Goal: Book appointment/travel/reservation

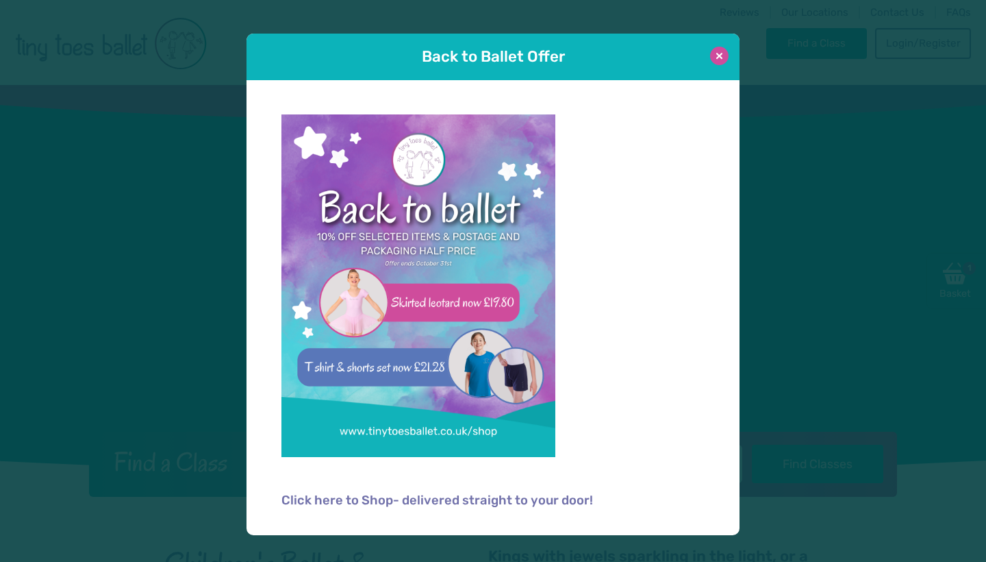
click at [722, 54] on button at bounding box center [719, 56] width 18 height 18
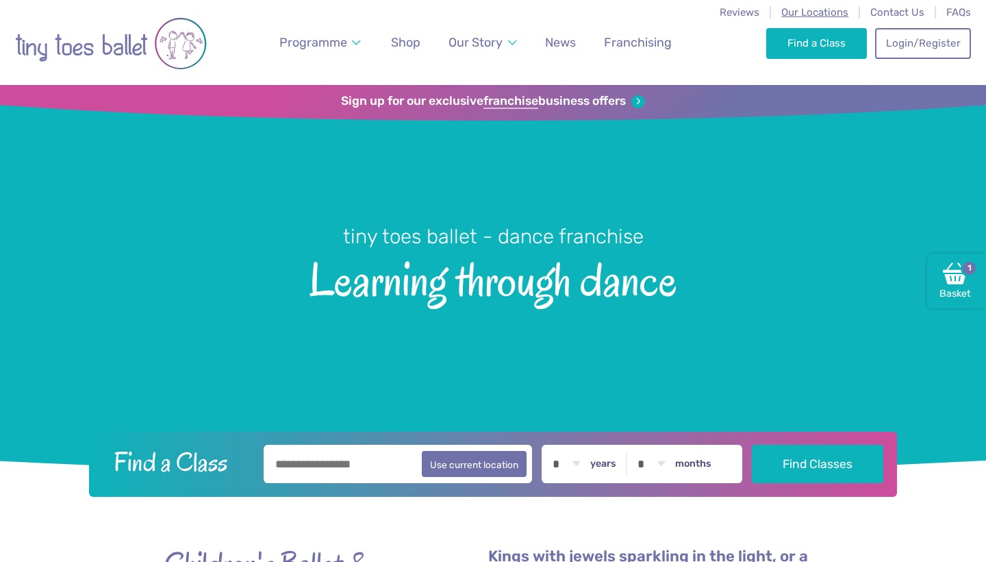
click at [839, 17] on span "Our Locations" at bounding box center [814, 12] width 67 height 12
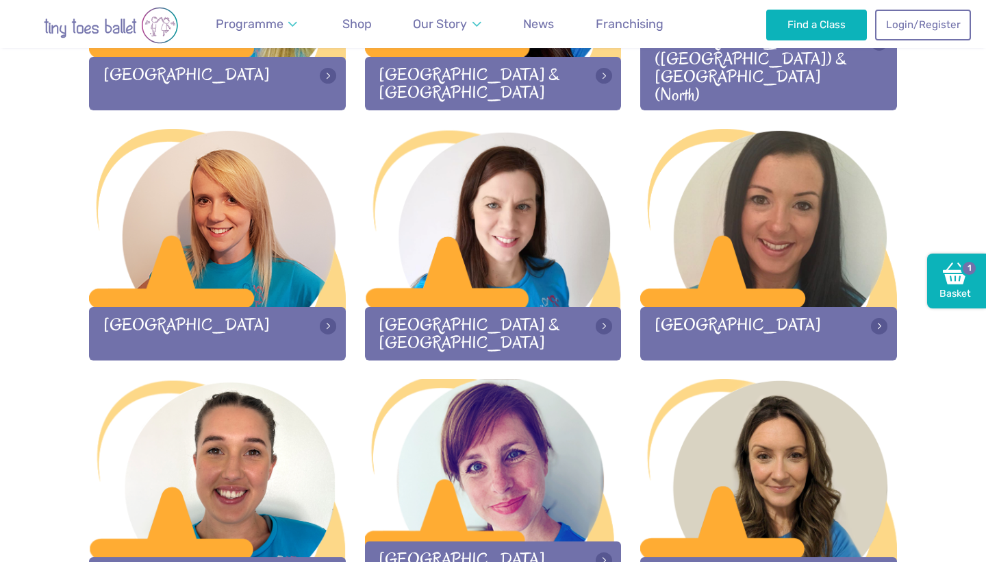
scroll to position [1503, 0]
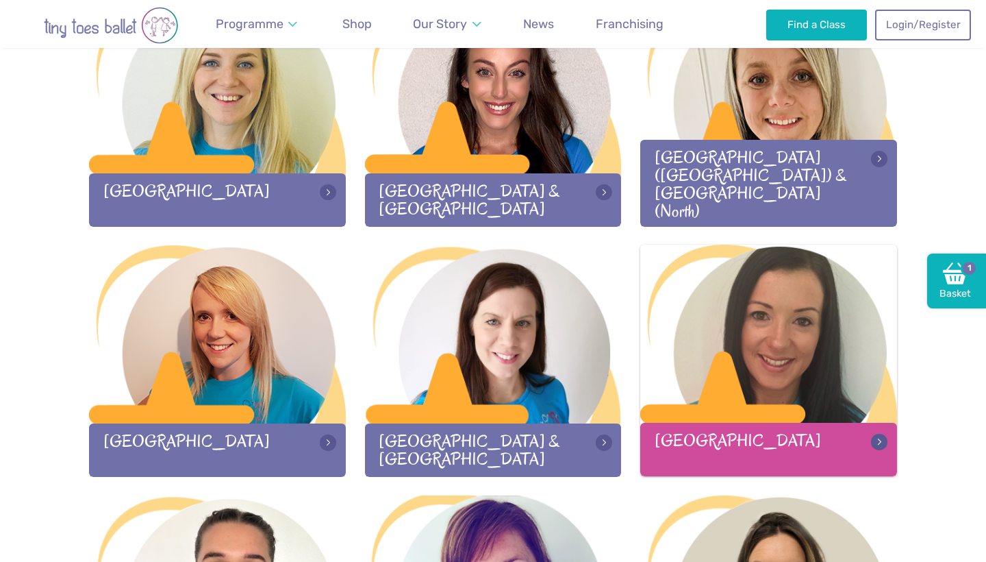
click at [821, 373] on div at bounding box center [768, 334] width 257 height 181
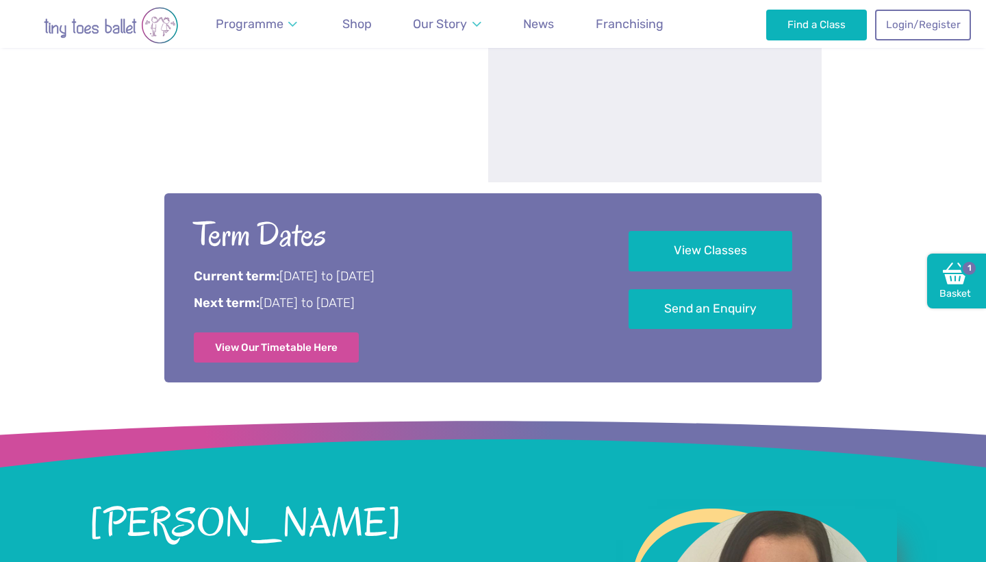
scroll to position [918, 0]
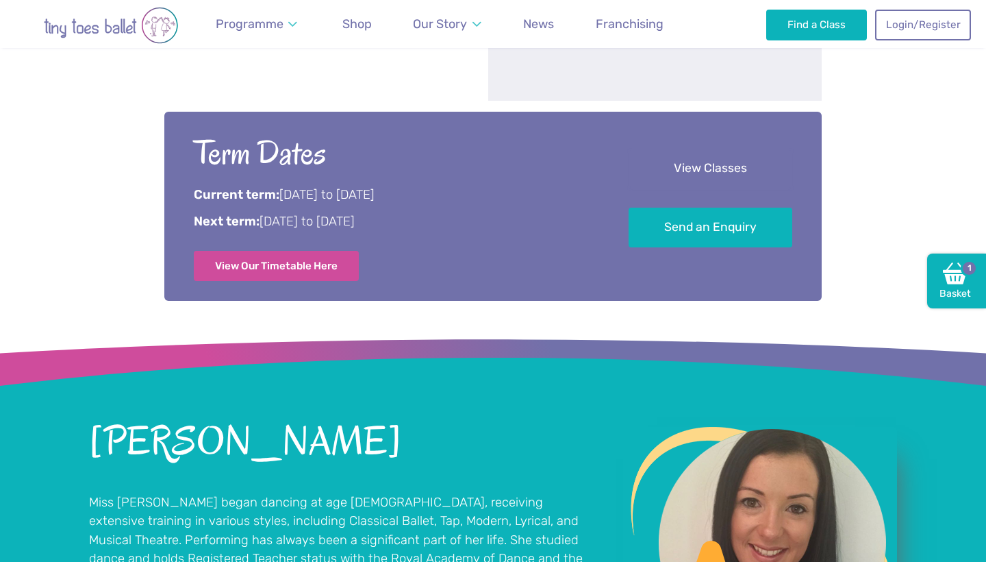
click at [693, 167] on link "View Classes" at bounding box center [711, 169] width 164 height 40
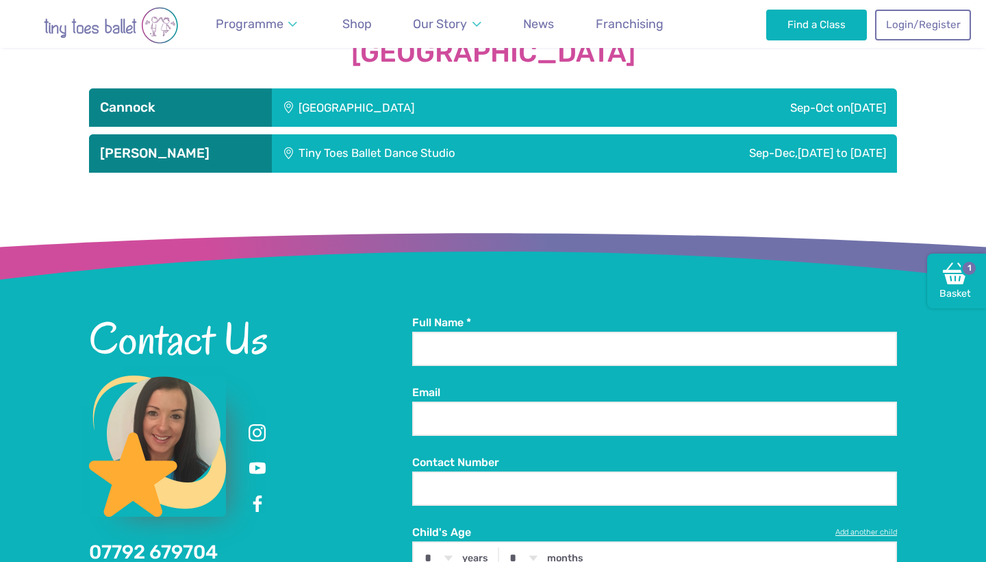
click at [459, 144] on div "Tiny Toes Ballet Dance Studio" at bounding box center [444, 153] width 344 height 38
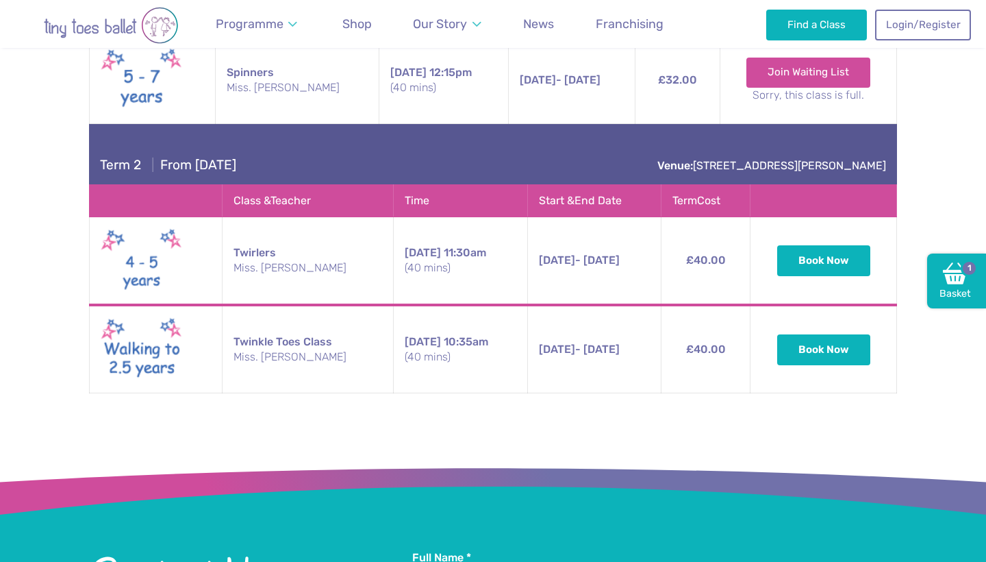
scroll to position [3340, 0]
